Goal: Task Accomplishment & Management: Manage account settings

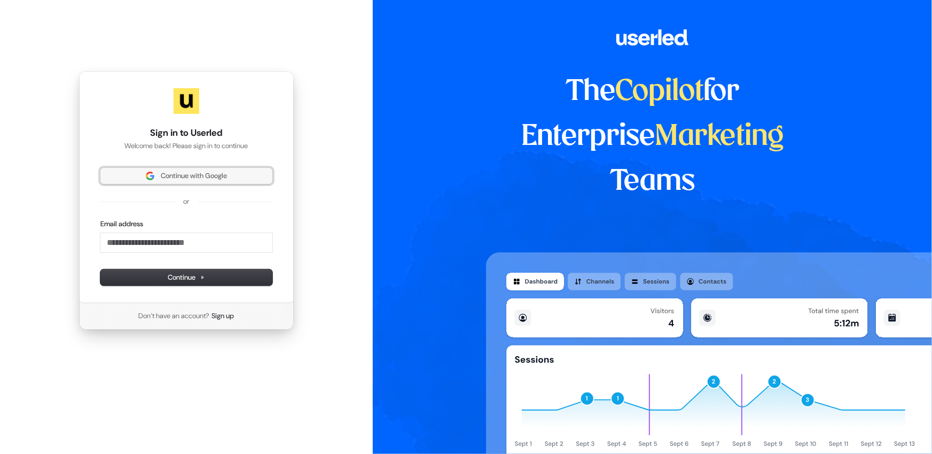
click at [190, 169] on button "Continue with Google" at bounding box center [186, 176] width 172 height 16
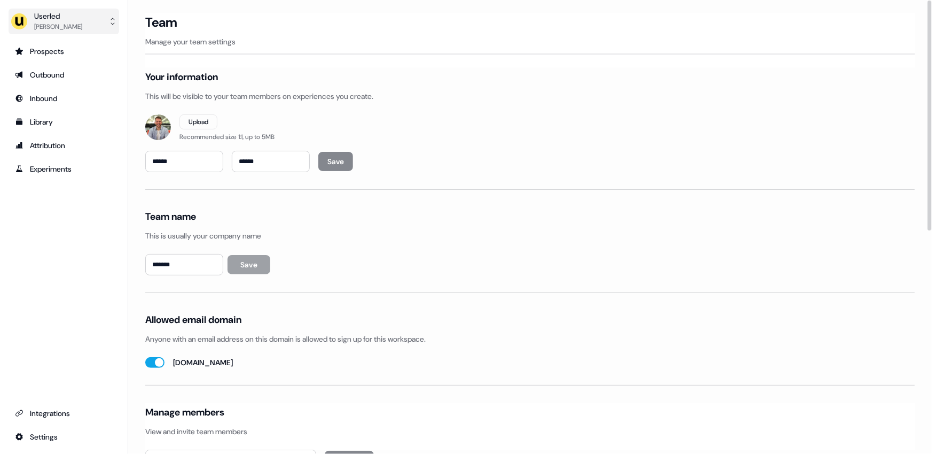
click at [96, 29] on button "Userled Oliver Grogan" at bounding box center [64, 22] width 111 height 26
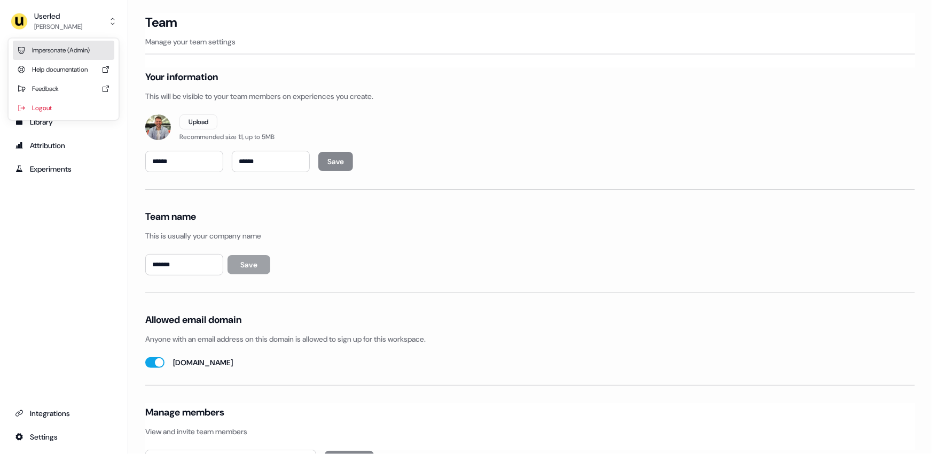
click at [86, 48] on div "Impersonate (Admin)" at bounding box center [63, 50] width 101 height 19
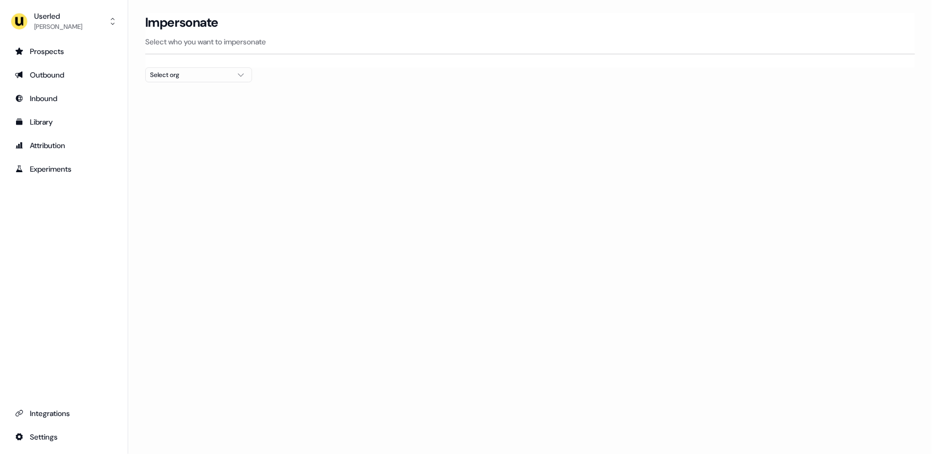
click at [161, 71] on div "Select org" at bounding box center [190, 74] width 80 height 11
type input "****"
click at [177, 113] on div "Maki People" at bounding box center [199, 113] width 106 height 17
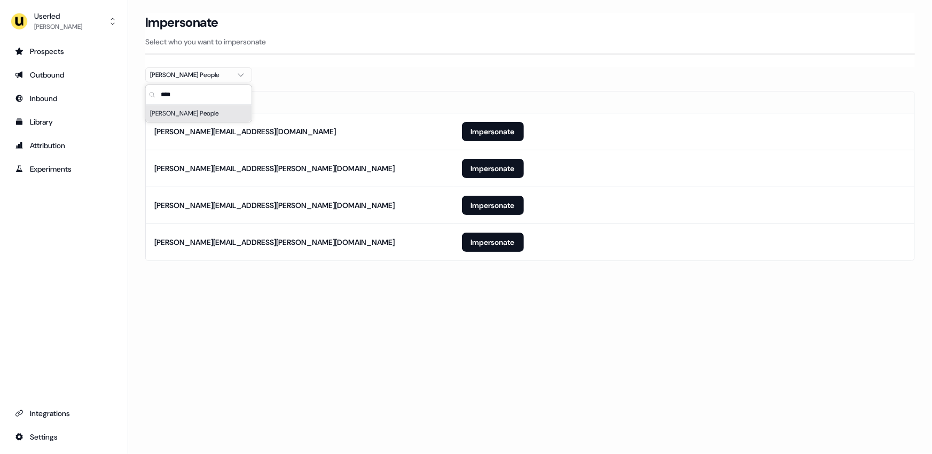
click at [371, 282] on section "Loading... Impersonate Select who you want to impersonate Maki People Email mar…" at bounding box center [530, 152] width 804 height 278
click at [492, 246] on button "Impersonate" at bounding box center [493, 241] width 62 height 19
